Goal: Task Accomplishment & Management: Complete application form

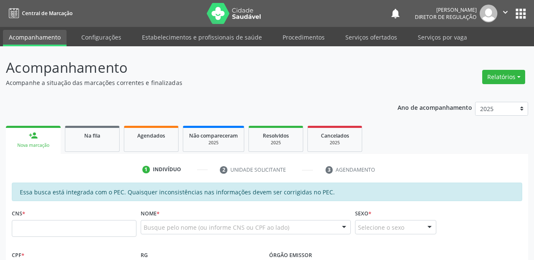
scroll to position [81, 0]
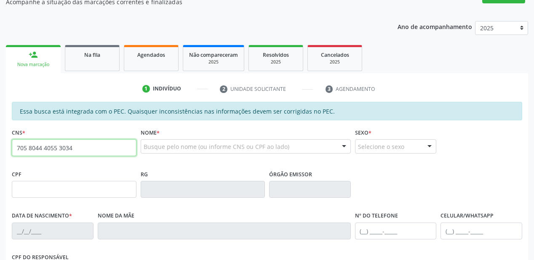
type input "705 8044 4055 3034"
type input "657.188.284-15"
type input "[DATE]"
type input "[PERSON_NAME]"
type input "[PHONE_NUMBER]"
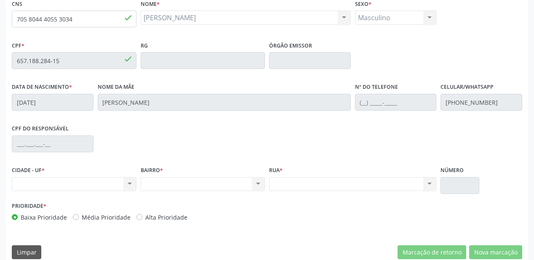
scroll to position [220, 0]
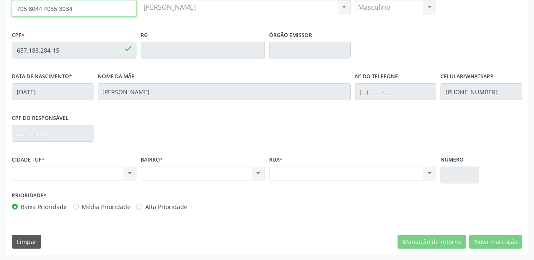
drag, startPoint x: 63, startPoint y: 12, endPoint x: 7, endPoint y: 12, distance: 55.5
click at [7, 12] on div "Essa busca está integrada com o PEC. Quaisquer inconsistências nas informações …" at bounding box center [267, 109] width 522 height 292
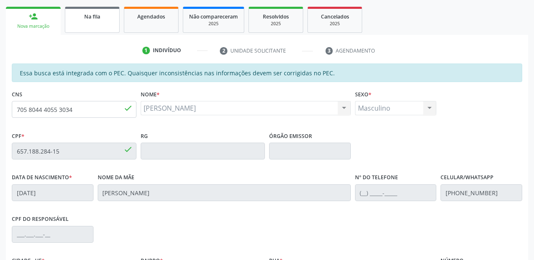
click at [89, 17] on span "Na fila" at bounding box center [92, 16] width 16 height 7
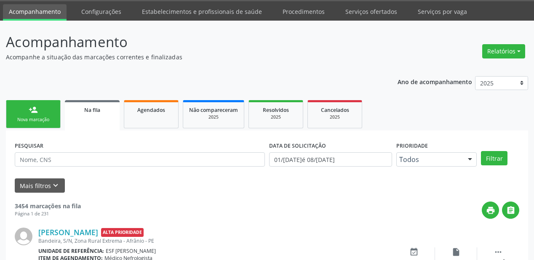
scroll to position [119, 0]
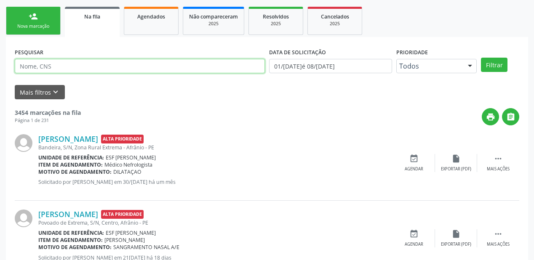
click at [50, 64] on input "text" at bounding box center [140, 66] width 250 height 14
type input "702506345982632"
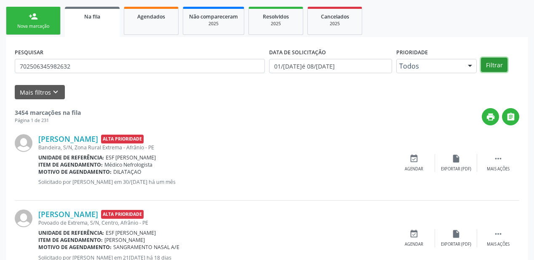
click at [492, 65] on button "Filtrar" at bounding box center [494, 65] width 27 height 14
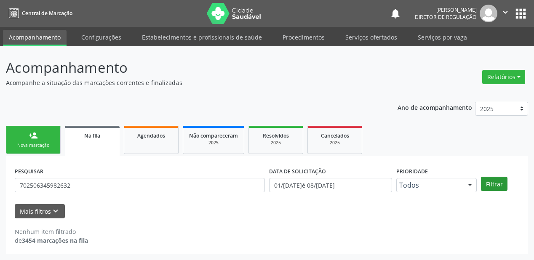
scroll to position [0, 0]
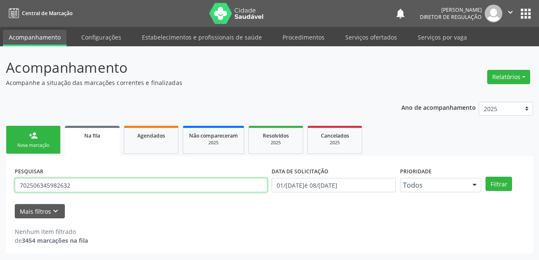
drag, startPoint x: 71, startPoint y: 185, endPoint x: 6, endPoint y: 185, distance: 64.4
click at [6, 185] on div "PESQUISAR 702506345982632 DATA DE SOLICITAÇÃO [DATE] até [DATE] Prioridade Todo…" at bounding box center [269, 205] width 527 height 98
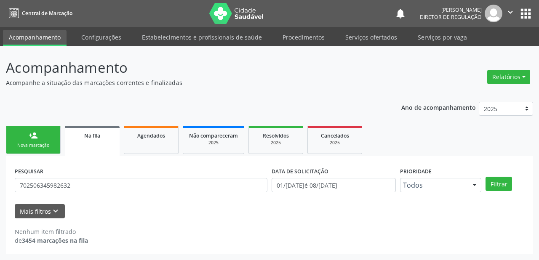
click at [47, 144] on div "Nova marcação" at bounding box center [33, 145] width 42 height 6
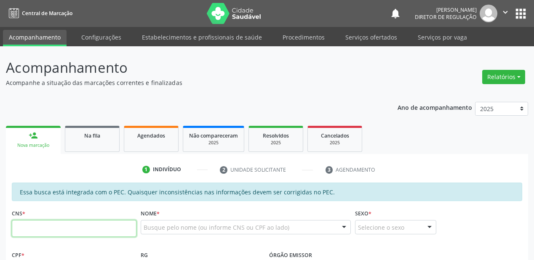
click at [63, 223] on input "text" at bounding box center [74, 228] width 125 height 17
paste input "702 5063 4598 2632"
type input "702 5063 4598 2632"
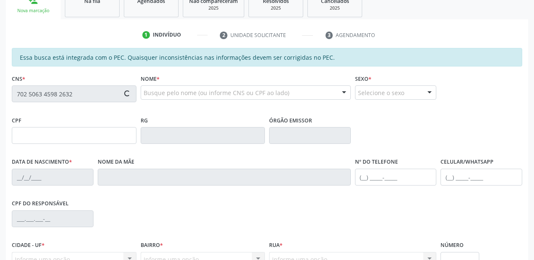
type input "749.069.844-87"
type input "16[DATE]"
type input "[PERSON_NAME] do [PERSON_NAME]"
type input "[PHONE_NUMBER]"
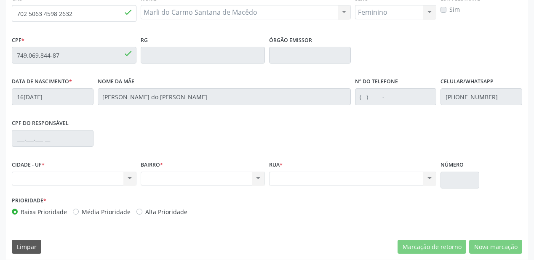
scroll to position [220, 0]
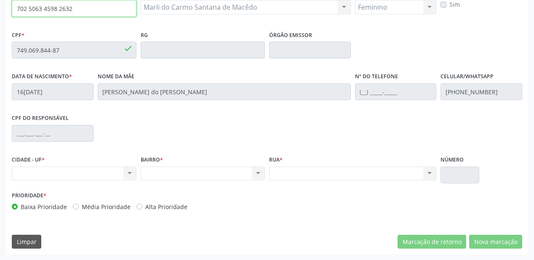
drag, startPoint x: 72, startPoint y: 8, endPoint x: 14, endPoint y: 8, distance: 58.5
click at [14, 8] on input "702 5063 4598 2632" at bounding box center [74, 8] width 125 height 17
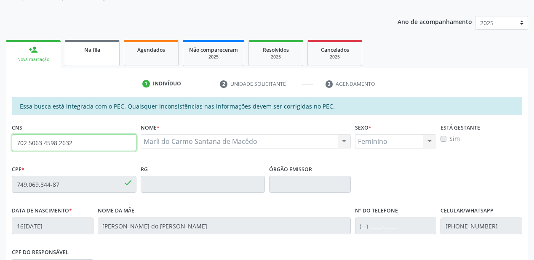
scroll to position [85, 0]
click at [98, 50] on span "Na fila" at bounding box center [92, 50] width 16 height 7
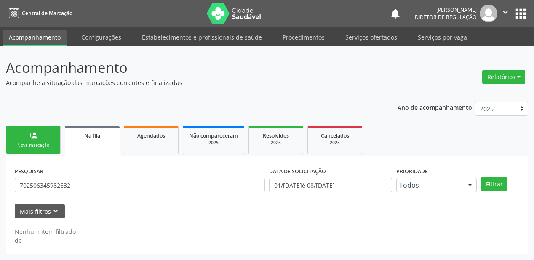
scroll to position [0, 0]
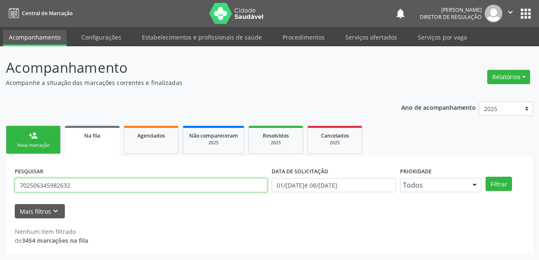
click at [82, 182] on input "702506345982632" at bounding box center [141, 185] width 252 height 14
type input "7"
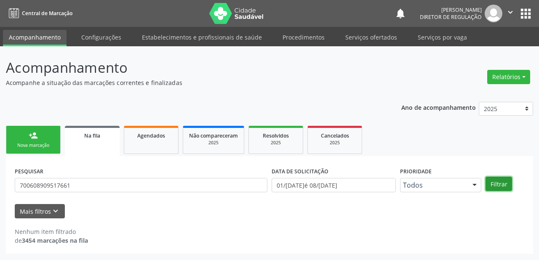
click at [495, 185] on button "Filtrar" at bounding box center [498, 184] width 27 height 14
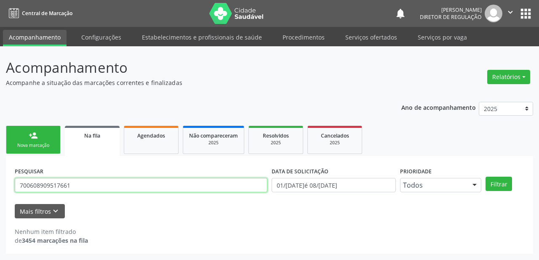
drag, startPoint x: 63, startPoint y: 187, endPoint x: 9, endPoint y: 189, distance: 53.9
click at [9, 189] on div "PESQUISAR 700608909517661 DATA DE SOLICITAÇÃO 01[DATE]té 08[DATE] Prioridade To…" at bounding box center [269, 205] width 527 height 98
click at [78, 186] on input "700608909517661" at bounding box center [141, 185] width 252 height 14
type input "7"
type input "700001920660709"
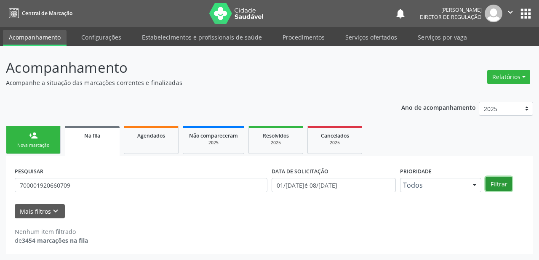
click at [494, 182] on button "Filtrar" at bounding box center [498, 184] width 27 height 14
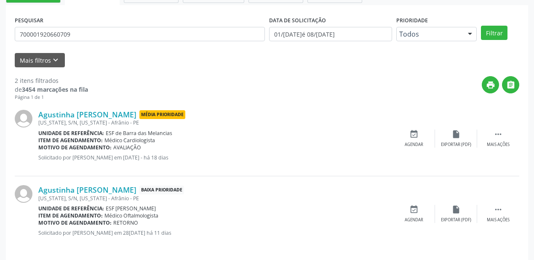
scroll to position [156, 0]
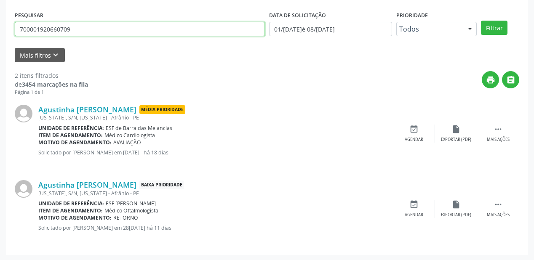
drag, startPoint x: 82, startPoint y: 29, endPoint x: 16, endPoint y: 30, distance: 66.1
click at [16, 30] on input "700001920660709" at bounding box center [140, 29] width 250 height 14
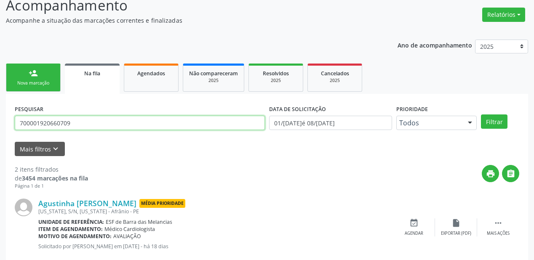
scroll to position [55, 0]
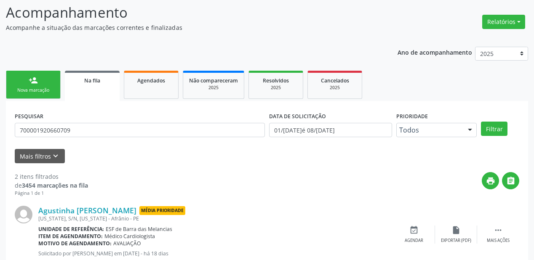
click at [37, 77] on div "person_add" at bounding box center [33, 80] width 9 height 9
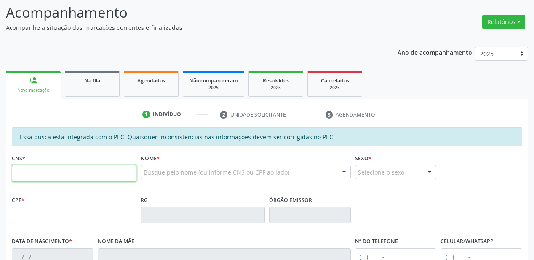
click at [61, 168] on input "text" at bounding box center [74, 173] width 125 height 17
paste input "700 0019 2066 0709"
type input "700 0019 2066 0709"
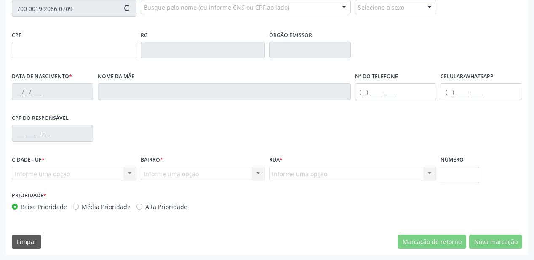
type input "064.303.798-50"
type input "28[DATE]"
type input "[PERSON_NAME]"
type input "[PHONE_NUMBER]"
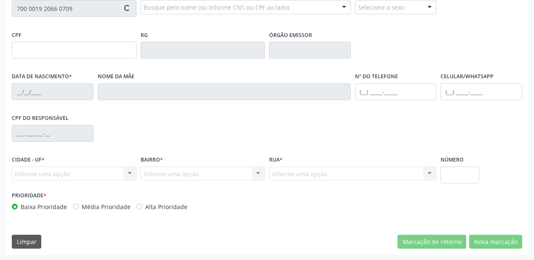
type input "S/N"
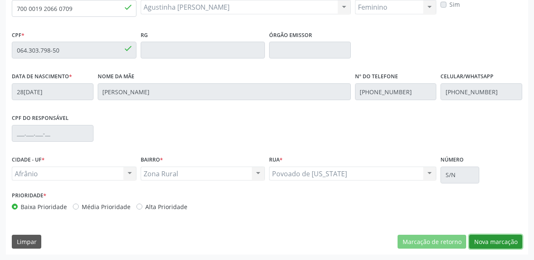
click at [476, 236] on button "Nova marcação" at bounding box center [495, 242] width 53 height 14
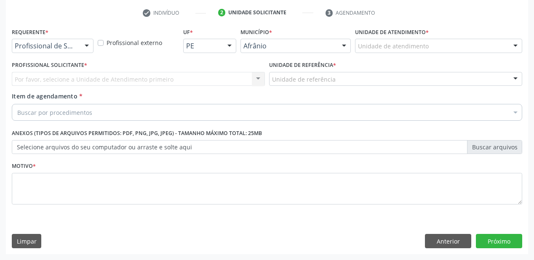
scroll to position [157, 0]
click at [362, 53] on div "Unidade de atendimento * Unidade de atendimento Academia da Saude de Afranio Ac…" at bounding box center [438, 42] width 171 height 33
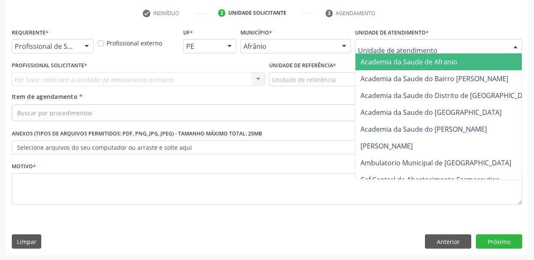
drag, startPoint x: 368, startPoint y: 42, endPoint x: 374, endPoint y: 85, distance: 43.0
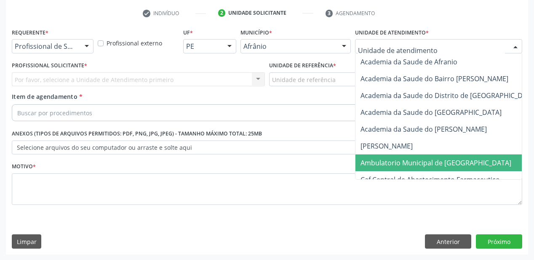
click at [385, 159] on span "Ambulatorio Municipal de [GEOGRAPHIC_DATA]" at bounding box center [435, 162] width 151 height 9
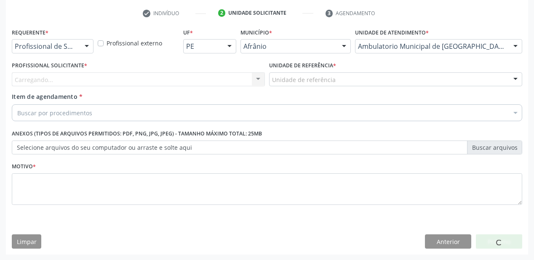
drag, startPoint x: 282, startPoint y: 82, endPoint x: 282, endPoint y: 92, distance: 10.5
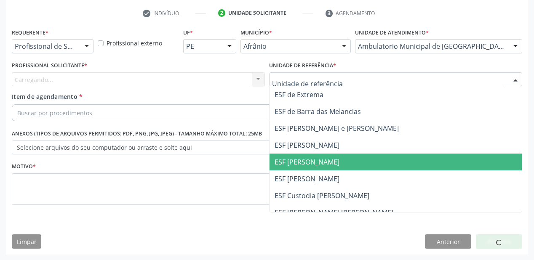
click at [287, 158] on span "ESF [PERSON_NAME]" at bounding box center [306, 161] width 65 height 9
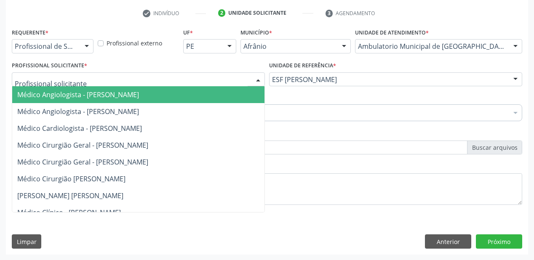
click at [57, 92] on span "Médico Angiologista - [PERSON_NAME]" at bounding box center [78, 94] width 122 height 9
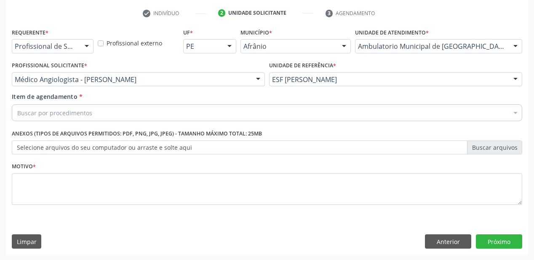
click at [56, 107] on div "Buscar por procedimentos" at bounding box center [267, 112] width 510 height 17
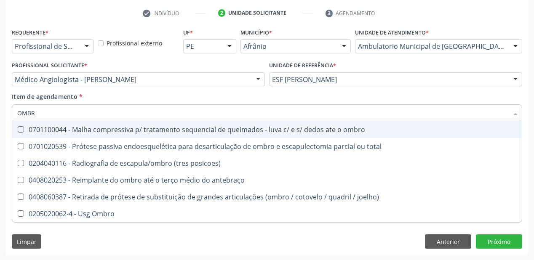
type input "OMBRO"
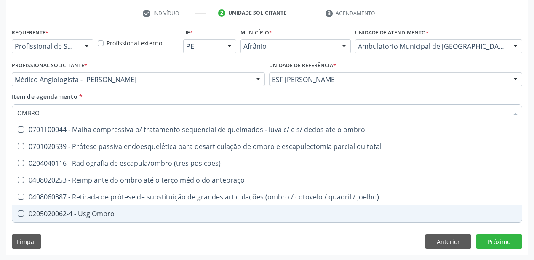
click at [70, 210] on div "0205020062-4 - Usg Ombro" at bounding box center [266, 213] width 499 height 7
checkbox Ombro "true"
click at [67, 236] on div "Requerente * Profissional de Saúde Profissional de Saúde Paciente Nenhum result…" at bounding box center [267, 140] width 522 height 228
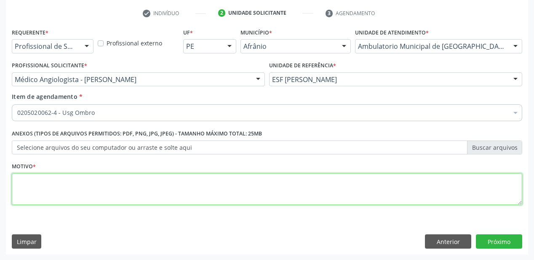
click at [48, 192] on textarea at bounding box center [267, 189] width 510 height 32
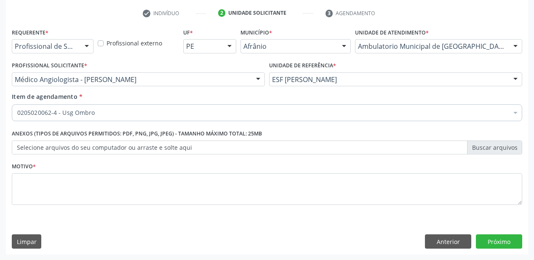
click at [523, 203] on div "Motivo *" at bounding box center [267, 188] width 514 height 56
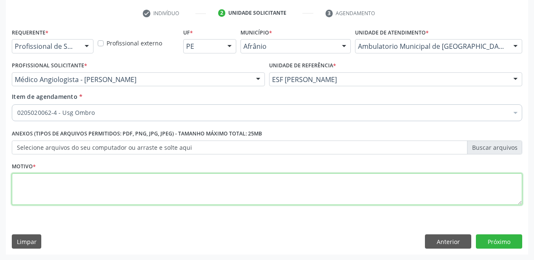
click at [306, 183] on textarea at bounding box center [267, 189] width 510 height 32
type textarea "*"
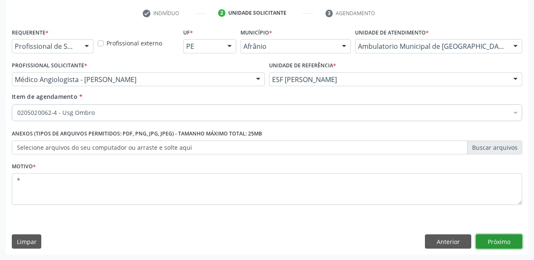
click at [498, 239] on button "Próximo" at bounding box center [499, 241] width 46 height 14
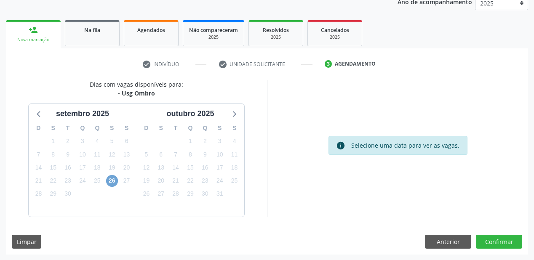
click at [114, 181] on span "26" at bounding box center [112, 181] width 12 height 12
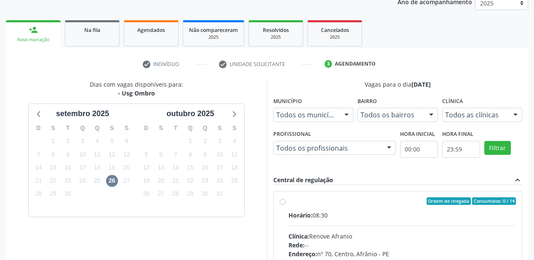
click at [342, 215] on div "Horário: 08:30" at bounding box center [401, 215] width 227 height 9
click at [285, 205] on input "Ordem de chegada Consumidos: 0 / 14 Horário: 08:30 Clínica: Renove Afranio Rede…" at bounding box center [282, 201] width 6 height 8
radio input "true"
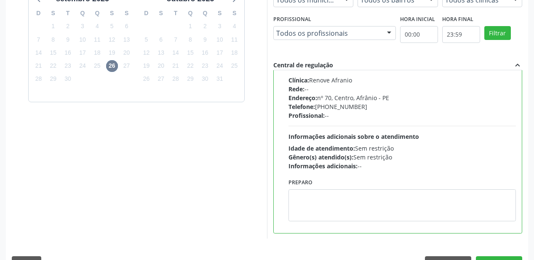
scroll to position [242, 0]
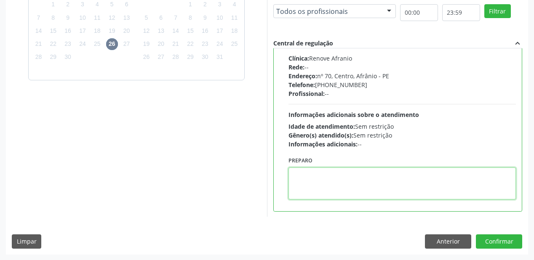
click at [351, 185] on textarea at bounding box center [401, 183] width 227 height 32
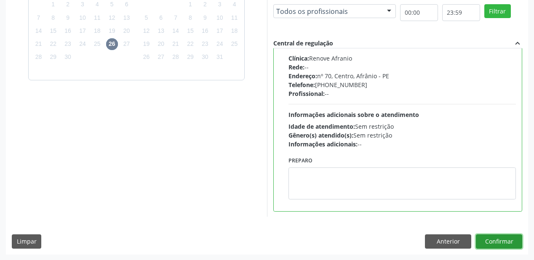
click at [503, 237] on button "Confirmar" at bounding box center [499, 241] width 46 height 14
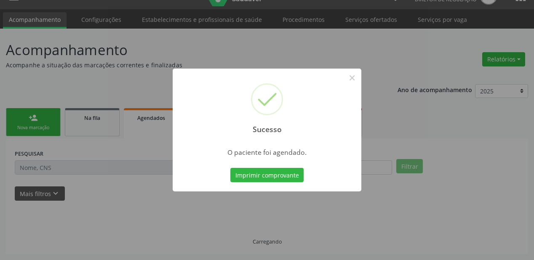
scroll to position [17, 0]
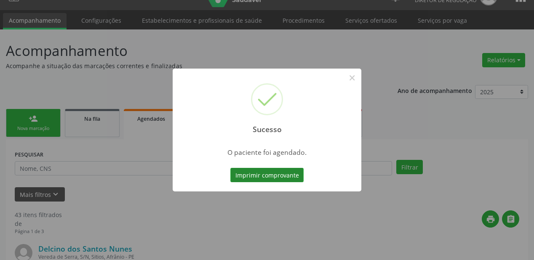
click at [275, 175] on button "Imprimir comprovante" at bounding box center [266, 175] width 73 height 14
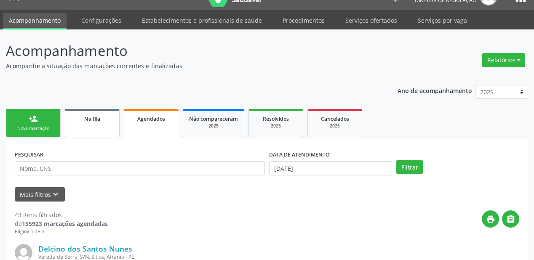
click at [82, 126] on link "Na fila" at bounding box center [92, 123] width 55 height 28
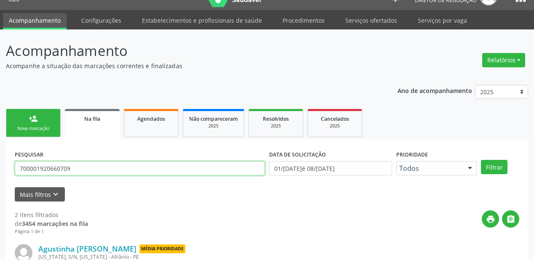
click at [73, 166] on input "700001920660709" at bounding box center [140, 168] width 250 height 14
type input "7"
type input "702002334798887"
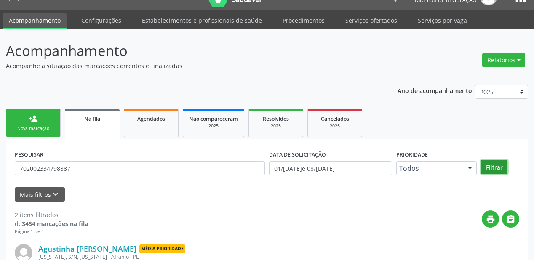
drag, startPoint x: 497, startPoint y: 165, endPoint x: 494, endPoint y: 157, distance: 8.7
click at [496, 162] on button "Filtrar" at bounding box center [494, 167] width 27 height 14
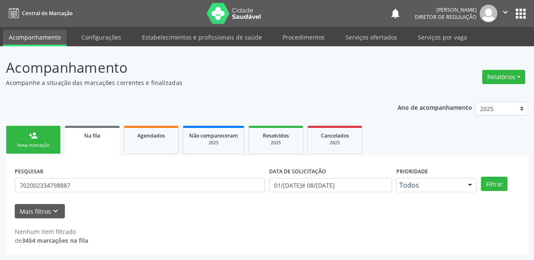
scroll to position [0, 0]
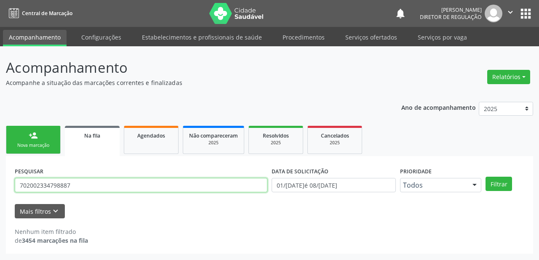
drag, startPoint x: 69, startPoint y: 187, endPoint x: 0, endPoint y: 188, distance: 69.0
click at [0, 188] on div "Acompanhamento Acompanhe a situação das marcações correntes e finalizadas Relat…" at bounding box center [269, 153] width 539 height 214
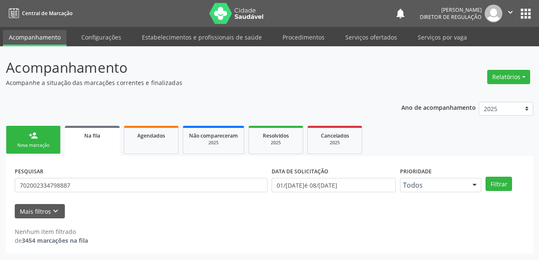
click at [40, 139] on link "person_add Nova marcação" at bounding box center [33, 140] width 55 height 28
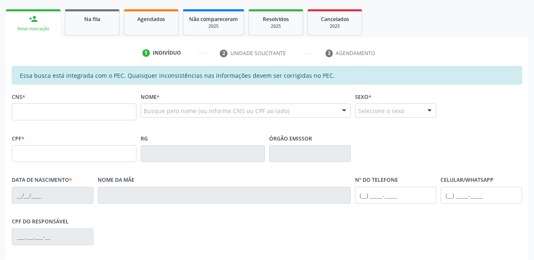
scroll to position [135, 0]
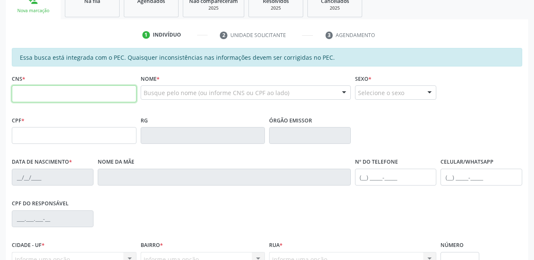
click at [39, 88] on input "text" at bounding box center [74, 93] width 125 height 17
paste input "702 0023 3479 8887"
type input "702 0023 3479 8887"
type input "03[DATE]"
type input "[PERSON_NAME]"
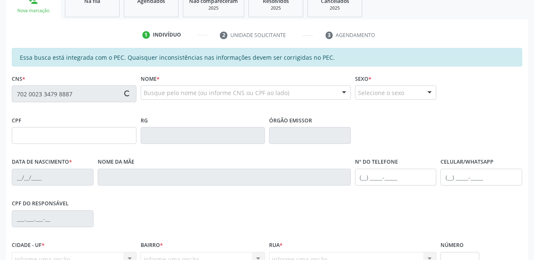
type input "[PHONE_NUMBER]"
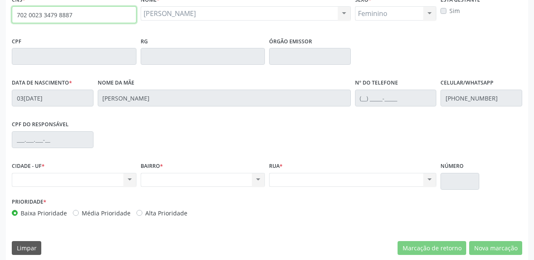
scroll to position [206, 0]
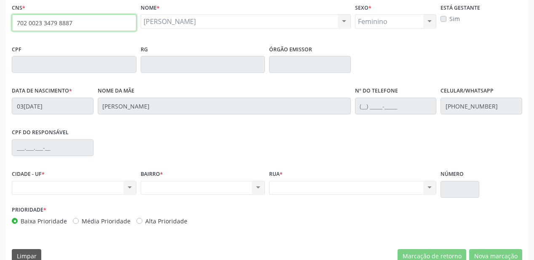
drag, startPoint x: 73, startPoint y: 8, endPoint x: 0, endPoint y: 7, distance: 72.8
click at [0, 7] on div "Acompanhamento Acompanhe a situação das marcações correntes e finalizadas Relat…" at bounding box center [267, 58] width 534 height 434
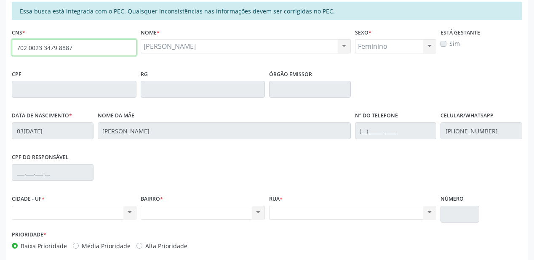
scroll to position [105, 0]
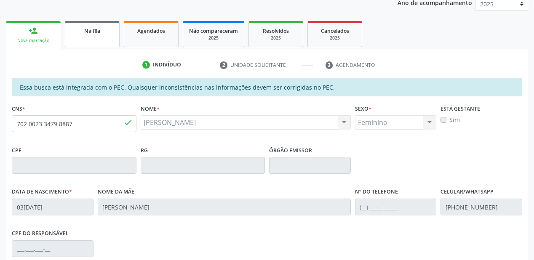
click at [91, 34] on div "Na fila" at bounding box center [92, 30] width 42 height 9
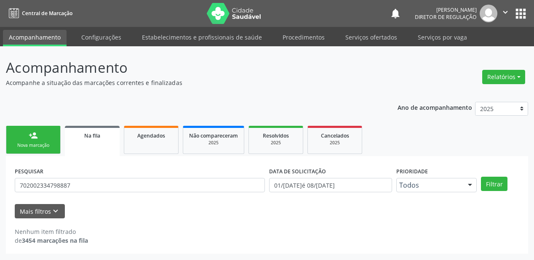
scroll to position [0, 0]
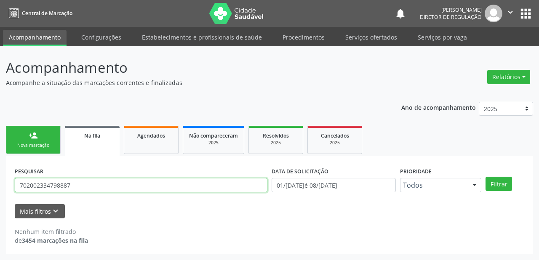
click at [75, 186] on input "702002334798887" at bounding box center [141, 185] width 252 height 14
type input "7"
type input "702902542437974"
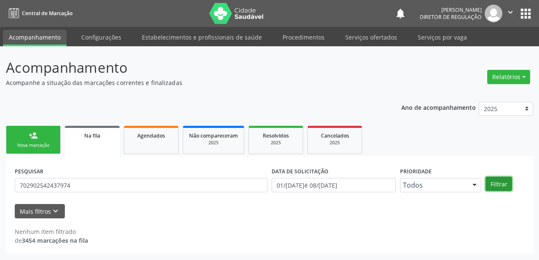
click at [494, 180] on button "Filtrar" at bounding box center [498, 184] width 27 height 14
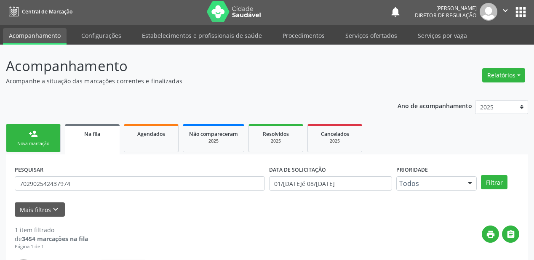
scroll to position [81, 0]
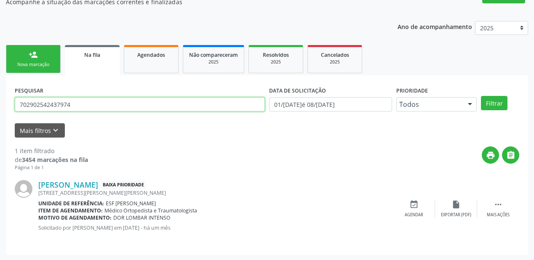
drag, startPoint x: 76, startPoint y: 104, endPoint x: 18, endPoint y: 107, distance: 58.5
click at [18, 107] on input "702902542437974" at bounding box center [140, 104] width 250 height 14
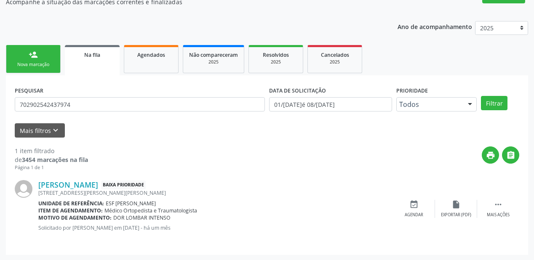
click at [48, 65] on div "Nova marcação" at bounding box center [33, 64] width 42 height 6
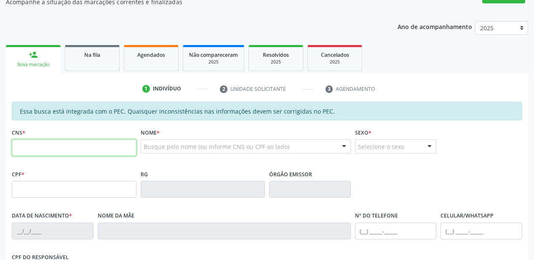
click at [48, 149] on input "text" at bounding box center [74, 147] width 125 height 17
click at [89, 61] on link "Na fila" at bounding box center [92, 58] width 55 height 26
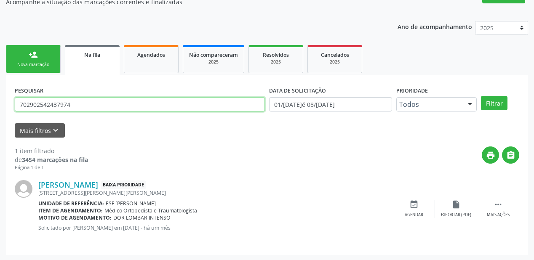
click at [84, 99] on input "702902542437974" at bounding box center [140, 104] width 250 height 14
type input "7"
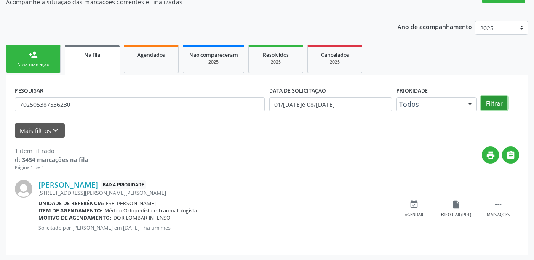
click at [500, 103] on button "Filtrar" at bounding box center [494, 103] width 27 height 14
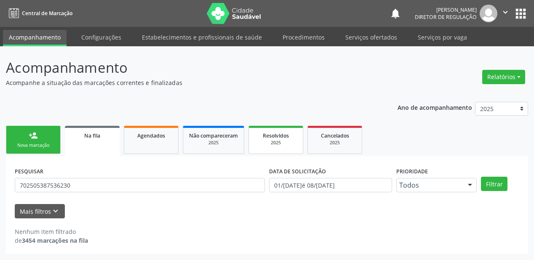
scroll to position [0, 0]
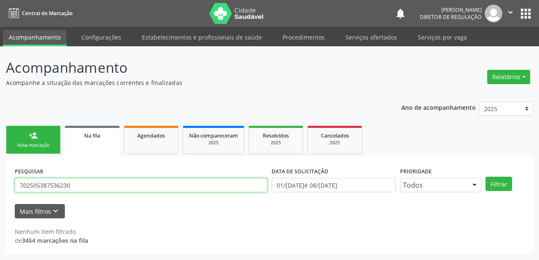
drag, startPoint x: 48, startPoint y: 188, endPoint x: 0, endPoint y: 188, distance: 48.0
click at [0, 188] on div "Acompanhamento Acompanhe a situação das marcações correntes e finalizadas Relat…" at bounding box center [269, 153] width 539 height 214
click at [81, 182] on input "702505387536230" at bounding box center [141, 185] width 252 height 14
type input "7"
type input "702407508282626"
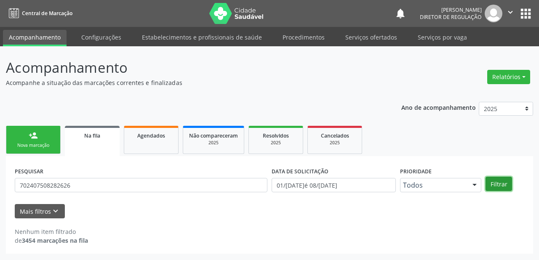
click at [497, 183] on button "Filtrar" at bounding box center [498, 184] width 27 height 14
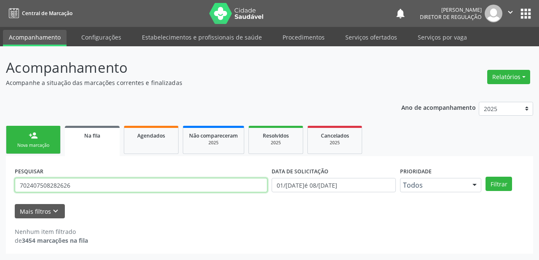
drag, startPoint x: 62, startPoint y: 187, endPoint x: 0, endPoint y: 187, distance: 62.3
click at [0, 187] on div "Acompanhamento Acompanhe a situação das marcações correntes e finalizadas Relat…" at bounding box center [269, 153] width 539 height 214
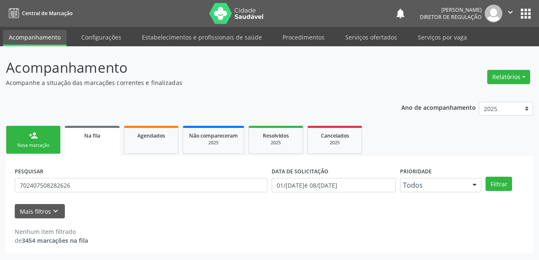
click at [38, 139] on link "person_add Nova marcação" at bounding box center [33, 140] width 55 height 28
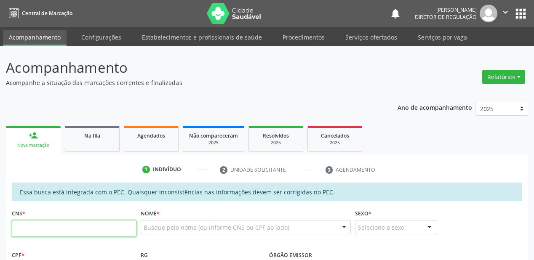
click at [54, 226] on input "text" at bounding box center [74, 228] width 125 height 17
paste input "702 4075 0828 2626"
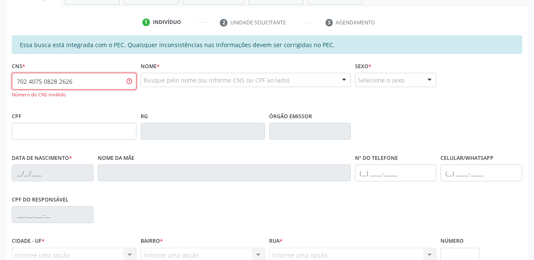
scroll to position [202, 0]
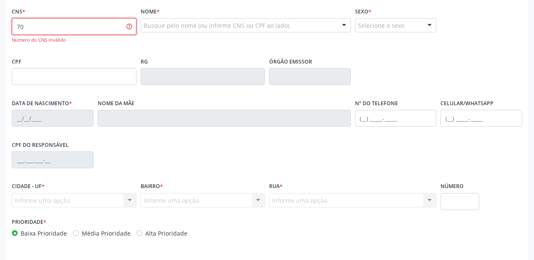
type input "7"
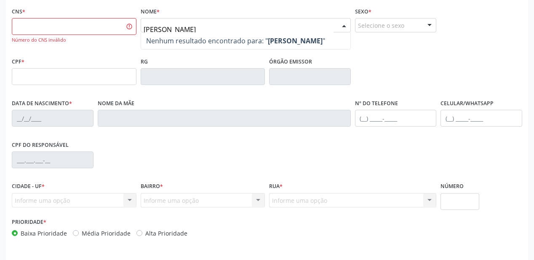
click at [162, 27] on input "[PERSON_NAME]" at bounding box center [238, 29] width 190 height 17
type input "[PERSON_NAME]"
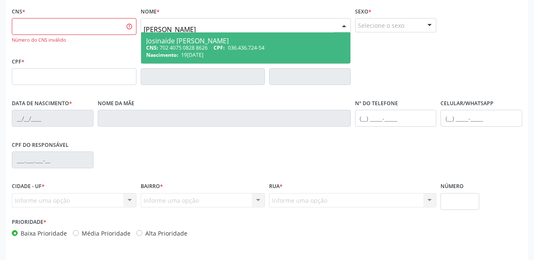
click at [223, 50] on div "CNS: 702 4075 0828 8626 CPF: 036.436.724-54" at bounding box center [245, 47] width 199 height 7
type input "702 4075 0828 8626"
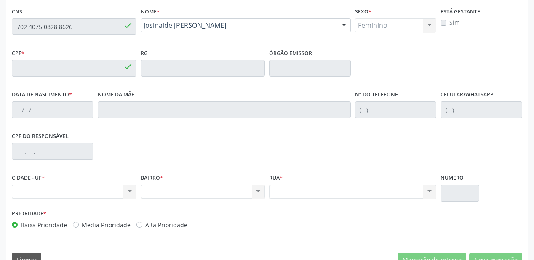
type input "036.436.724-54"
type input "19[DATE]"
type input "[PERSON_NAME]"
type input "[PHONE_NUMBER]"
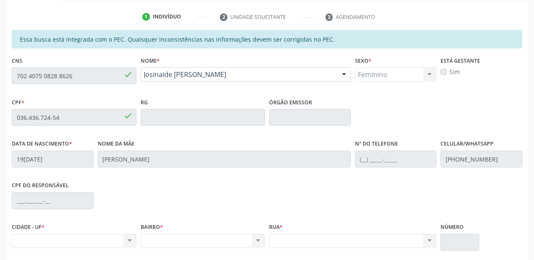
click at [2, 73] on div "Acompanhamento Acompanhe a situação das marcações correntes e finalizadas Relat…" at bounding box center [267, 111] width 534 height 434
